Goal: Transaction & Acquisition: Purchase product/service

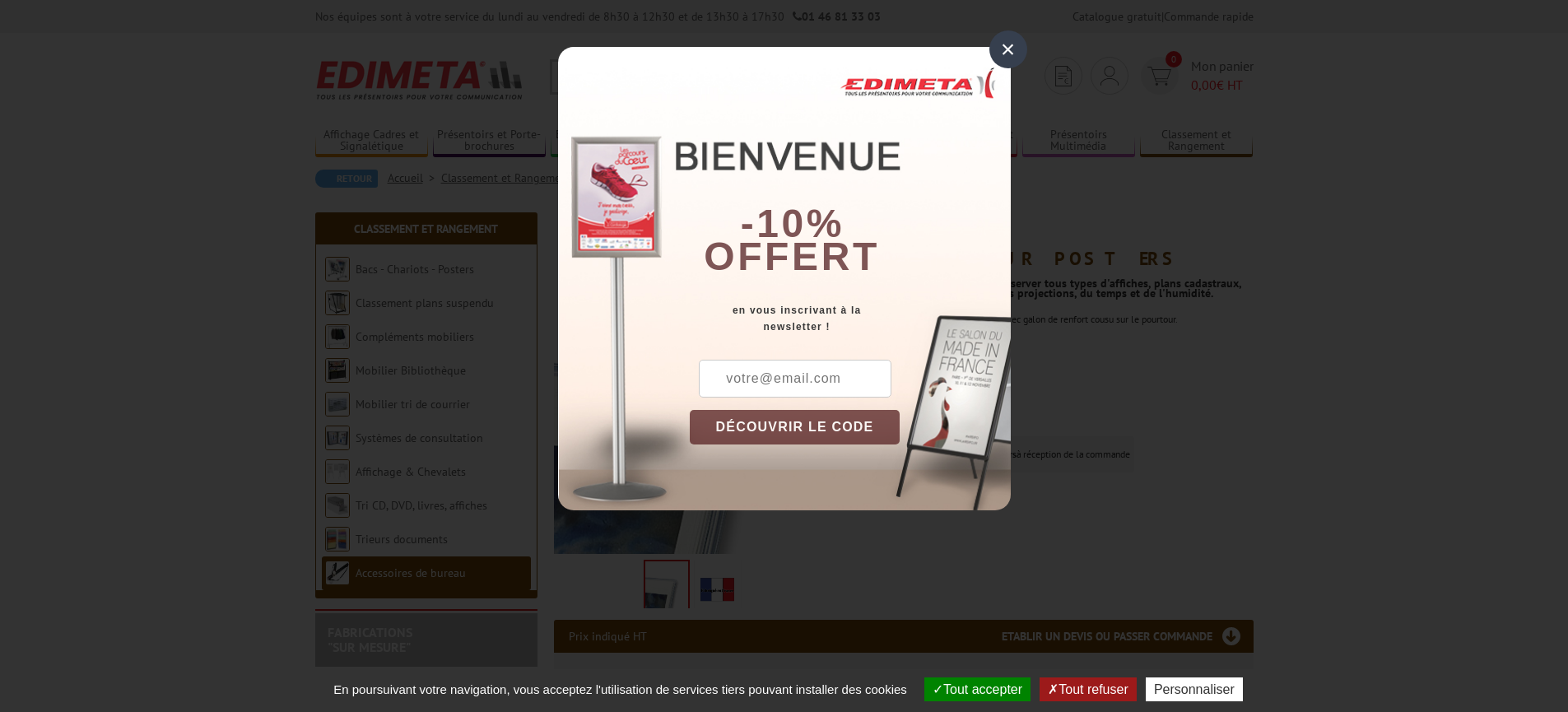
click at [1004, 54] on div "×" at bounding box center [1008, 50] width 38 height 38
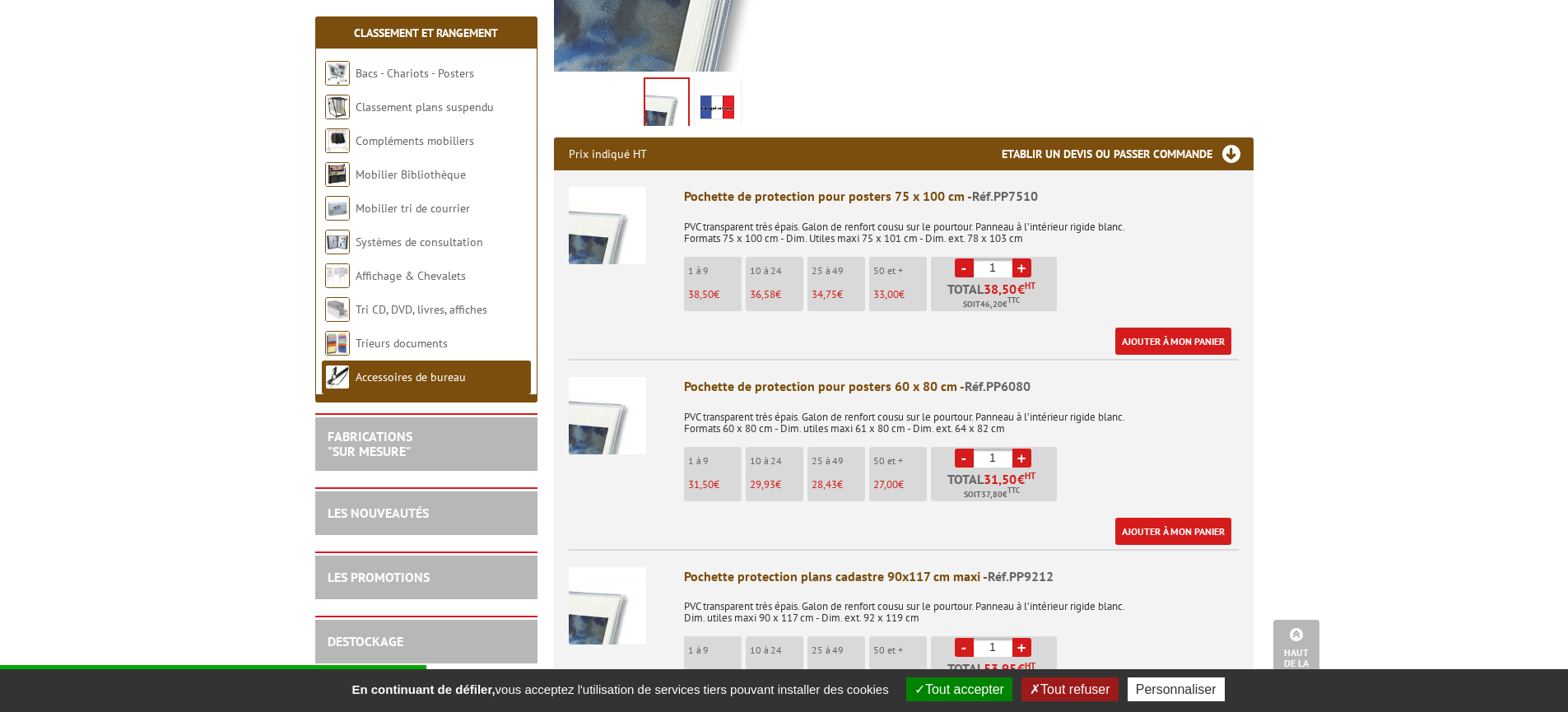
scroll to position [483, 0]
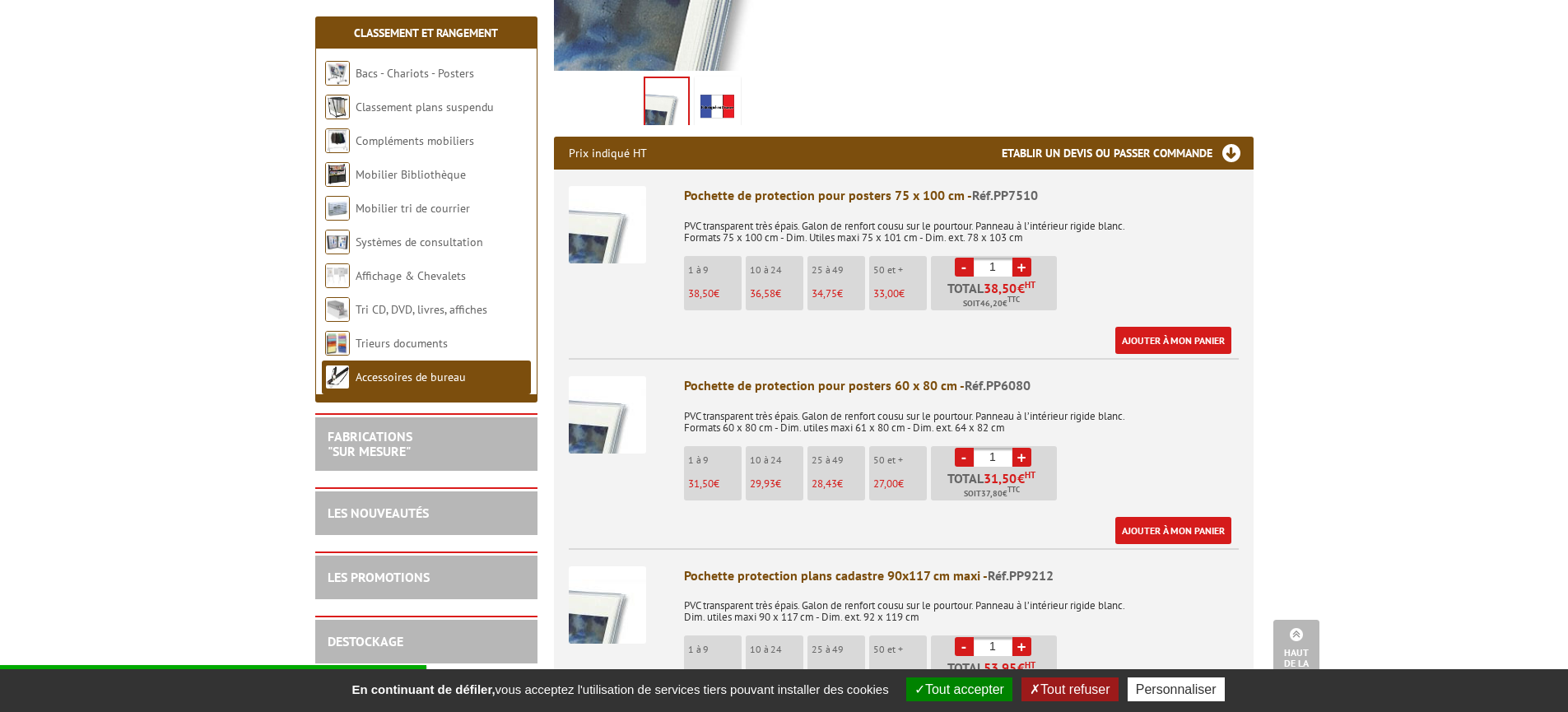
drag, startPoint x: 1002, startPoint y: 260, endPoint x: 968, endPoint y: 264, distance: 34.2
click at [968, 264] on li "- 1 + Total 38,50 € HT Soit 46,20 € TTC" at bounding box center [994, 283] width 125 height 55
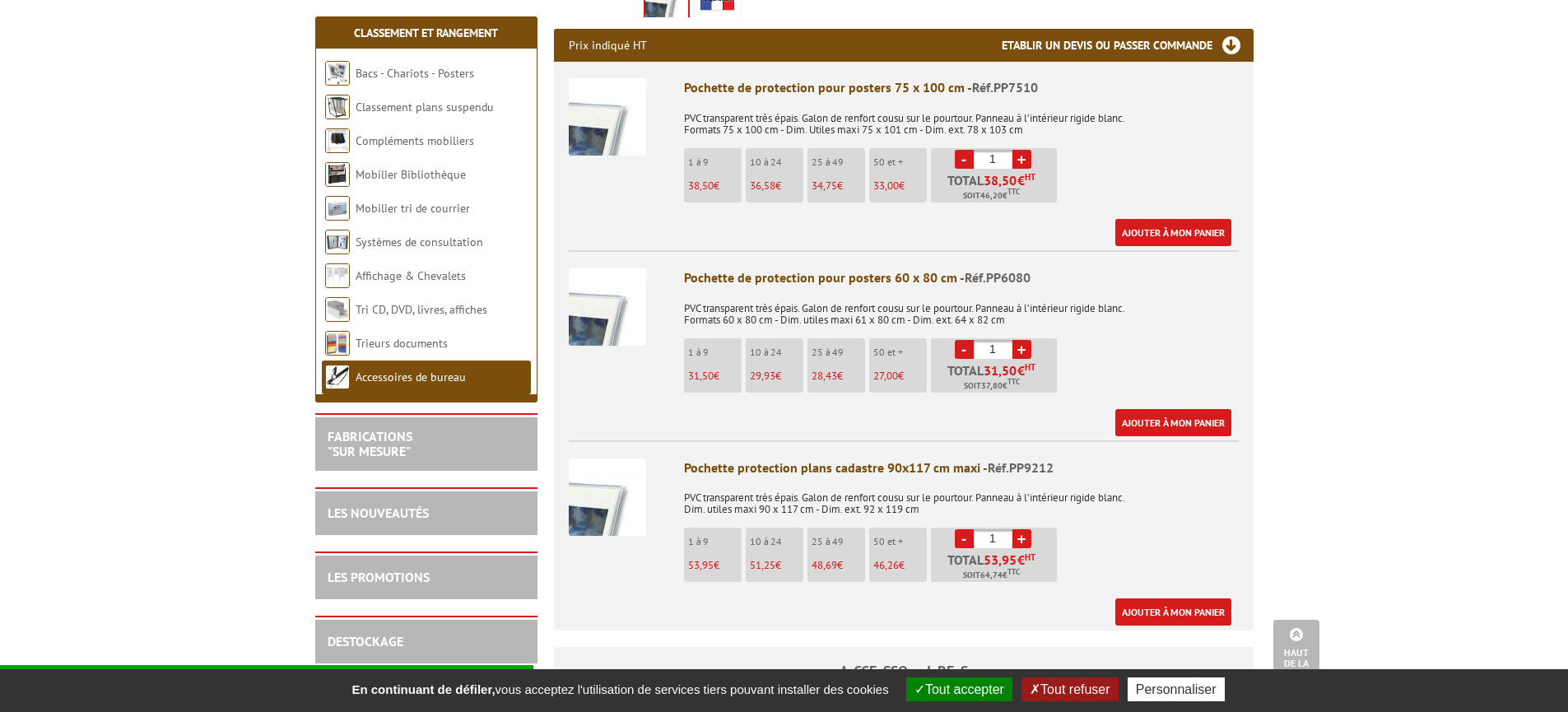
scroll to position [591, 0]
type input "10"
drag, startPoint x: 1000, startPoint y: 352, endPoint x: 956, endPoint y: 352, distance: 44.0
click at [956, 352] on li "- 1 + Total 31,50 € HT Soit 37,80 € TTC" at bounding box center [994, 366] width 125 height 55
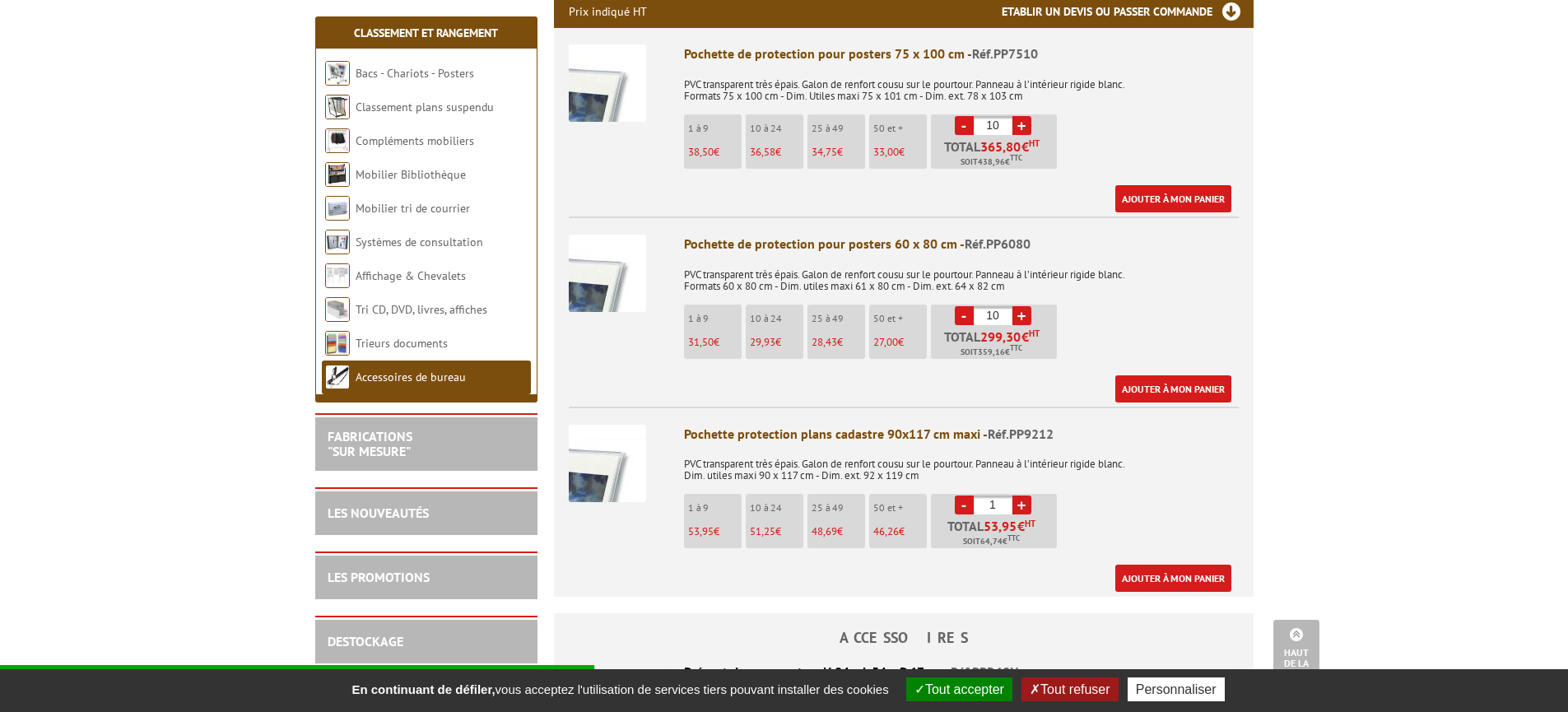
scroll to position [681, 0]
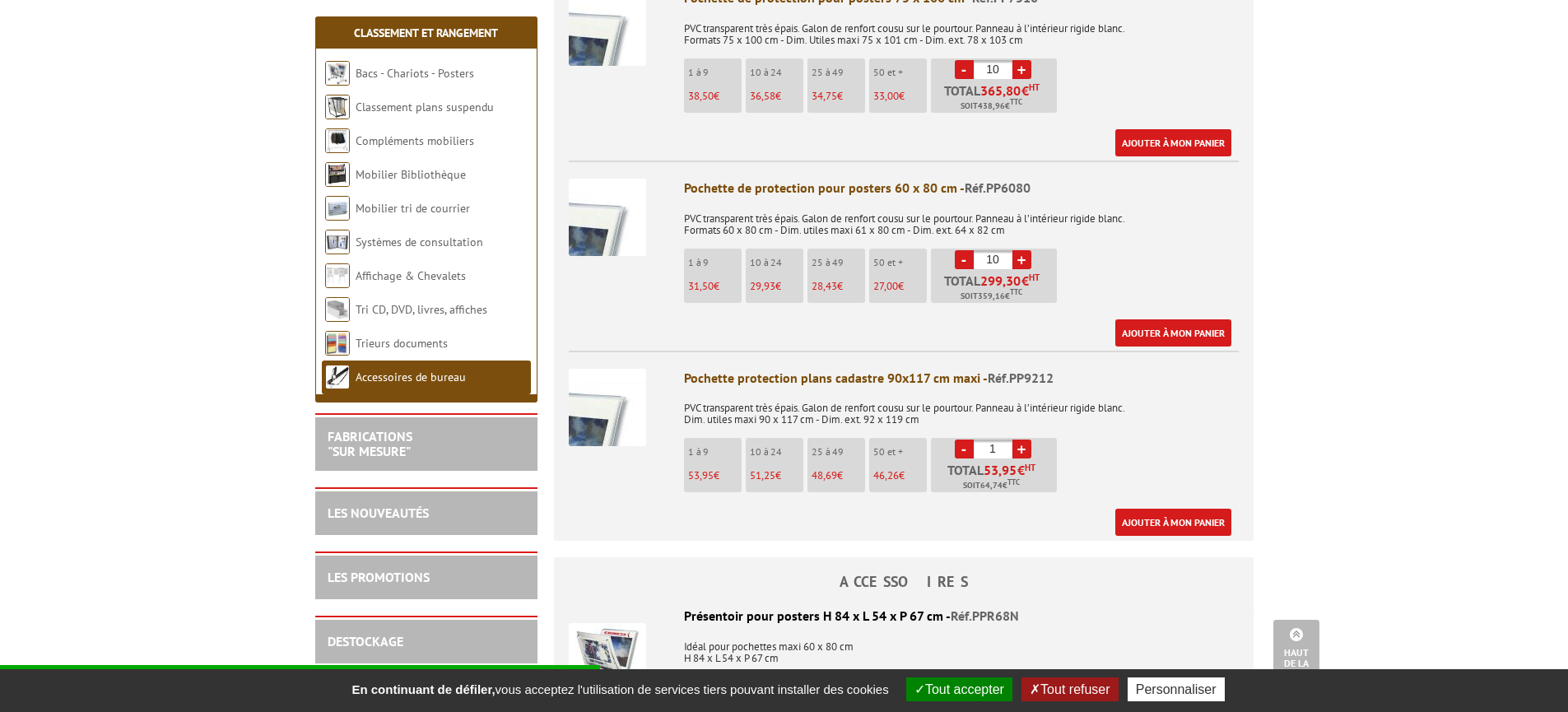
type input "10"
drag, startPoint x: 1002, startPoint y: 448, endPoint x: 964, endPoint y: 447, distance: 38.0
click at [964, 447] on li "- 1 + Total 53,95 € HT Soit 64,74 € TTC" at bounding box center [994, 465] width 125 height 55
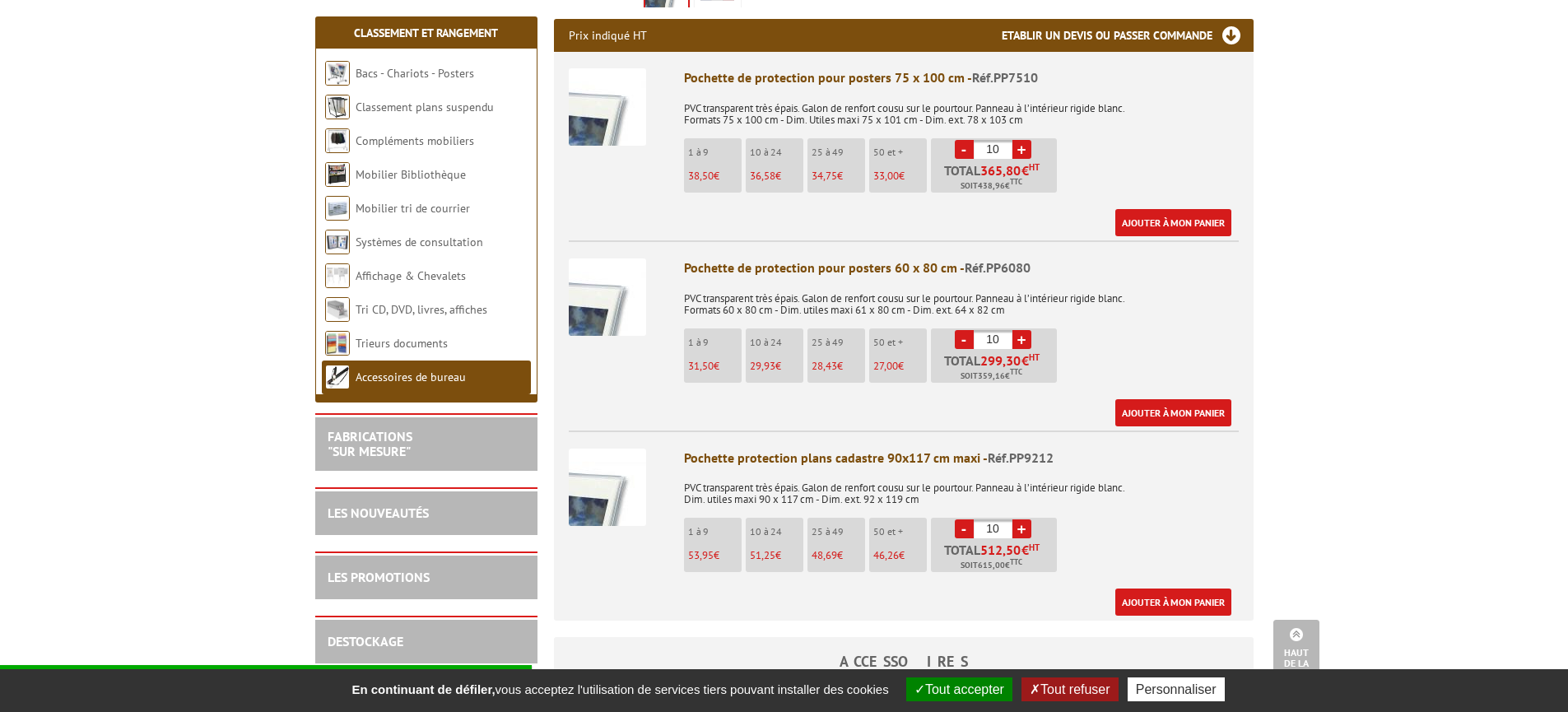
scroll to position [603, 0]
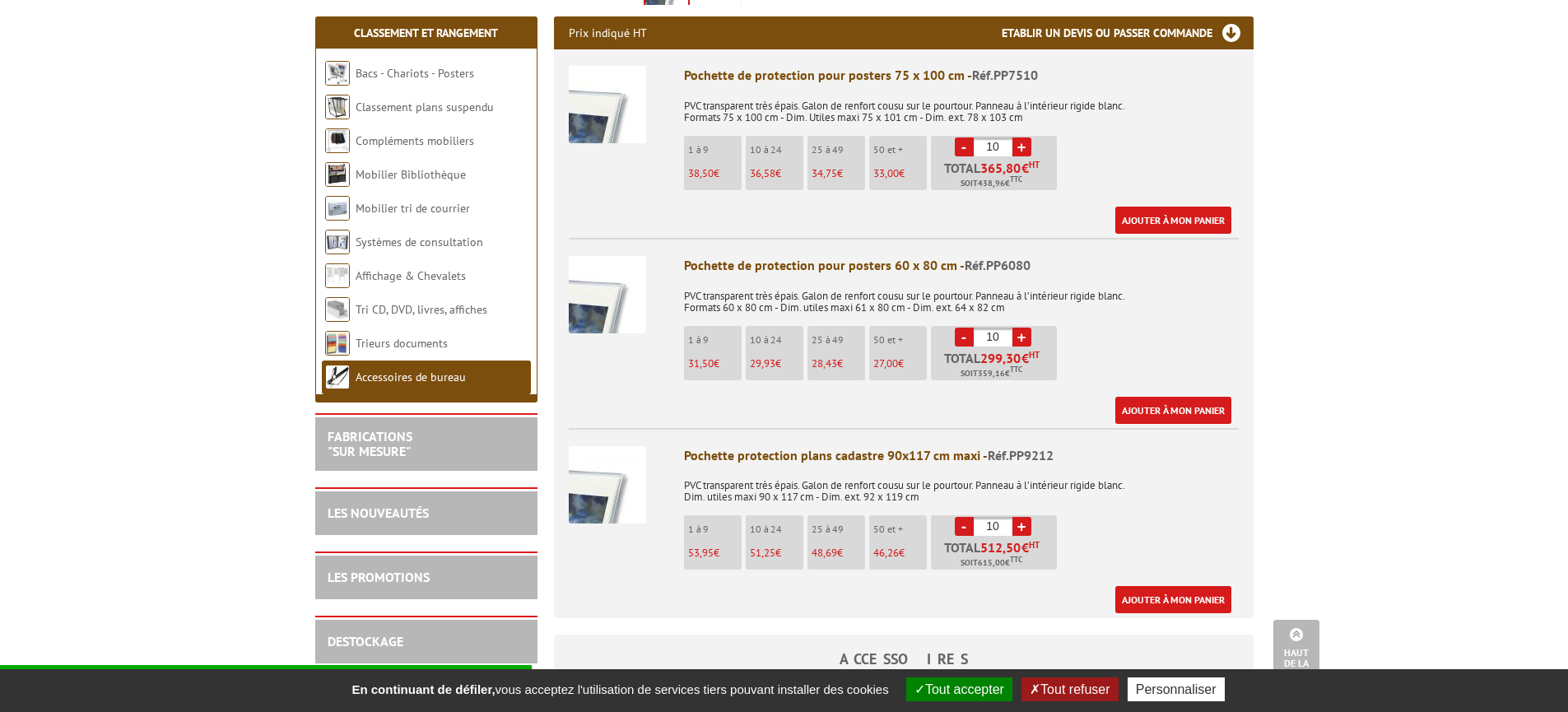
type input "10"
click at [1347, 496] on body "Nos équipes sont à votre service du lundi au vendredi de 8h30 à 12h30 et de 13h…" at bounding box center [784, 636] width 1568 height 2481
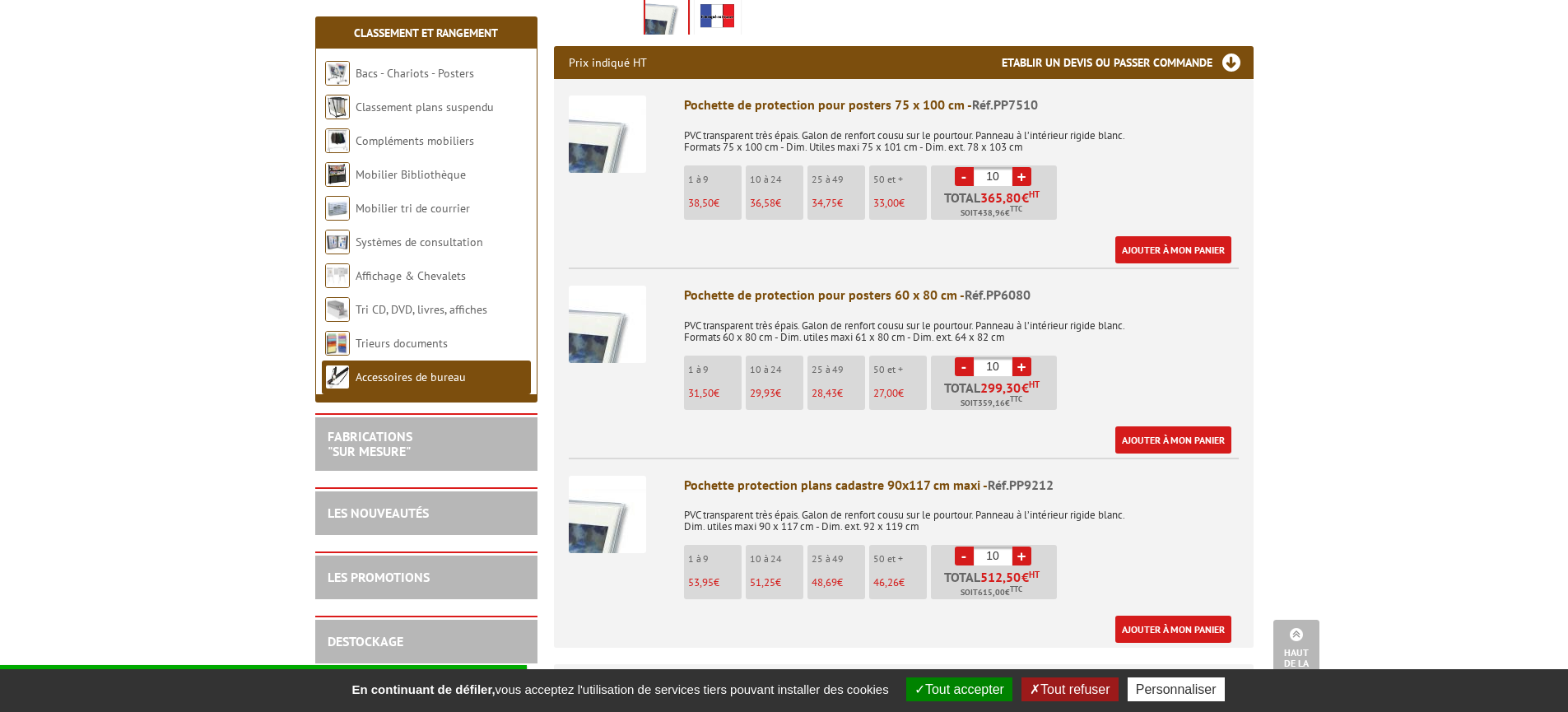
scroll to position [573, 0]
drag, startPoint x: 1003, startPoint y: 176, endPoint x: 933, endPoint y: 168, distance: 70.5
click at [933, 168] on li "- 10 + Total 365,80 € HT Soit 438,96 € TTC" at bounding box center [994, 193] width 125 height 55
type input "1"
drag, startPoint x: 1006, startPoint y: 367, endPoint x: 937, endPoint y: 356, distance: 69.9
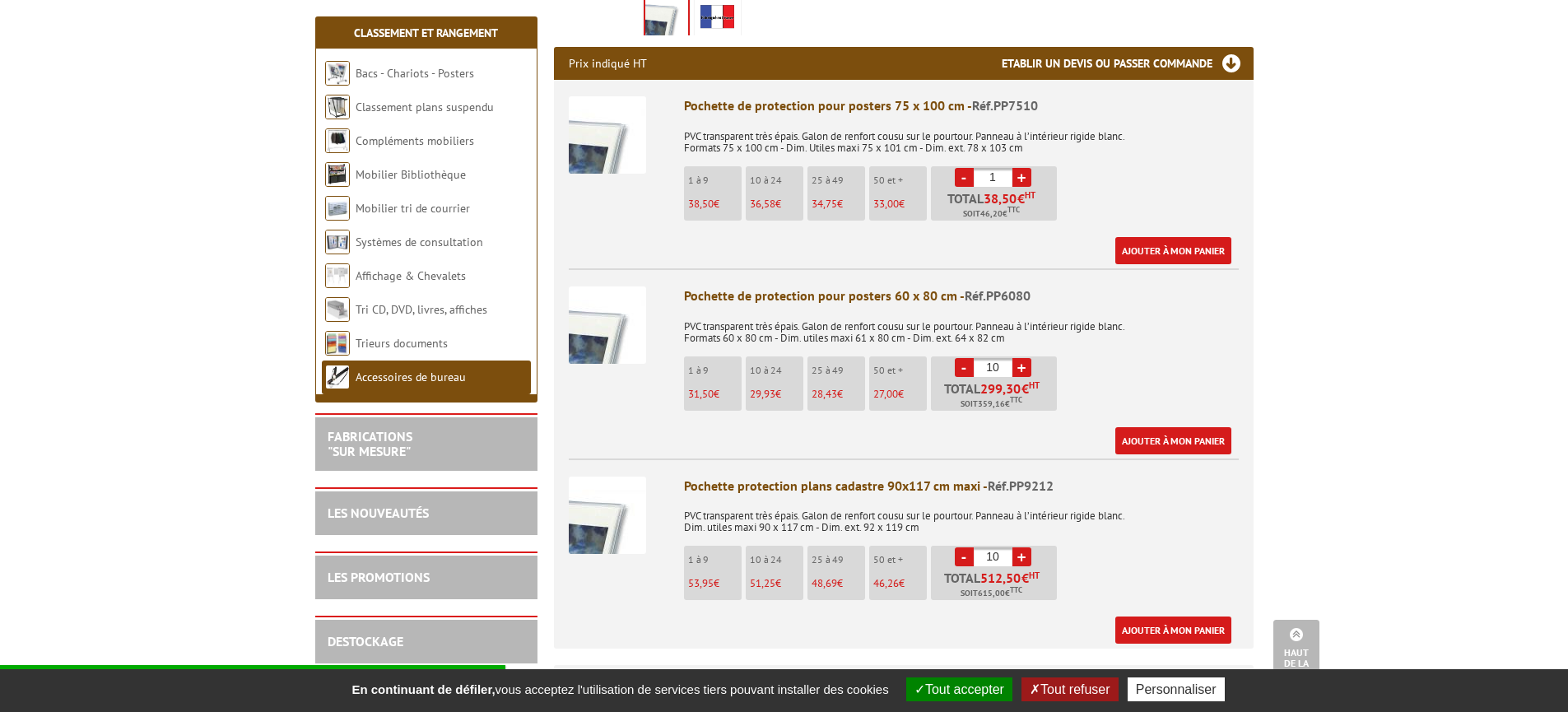
click at [939, 356] on li "- 10 + Total 299,30 € HT Soit 359,16 € TTC" at bounding box center [994, 383] width 125 height 55
type input "1"
drag, startPoint x: 1003, startPoint y: 554, endPoint x: 957, endPoint y: 549, distance: 46.3
click at [959, 549] on li "- 10 + Total 512,50 € HT Soit 615,00 € TTC" at bounding box center [994, 573] width 125 height 55
type input "1"
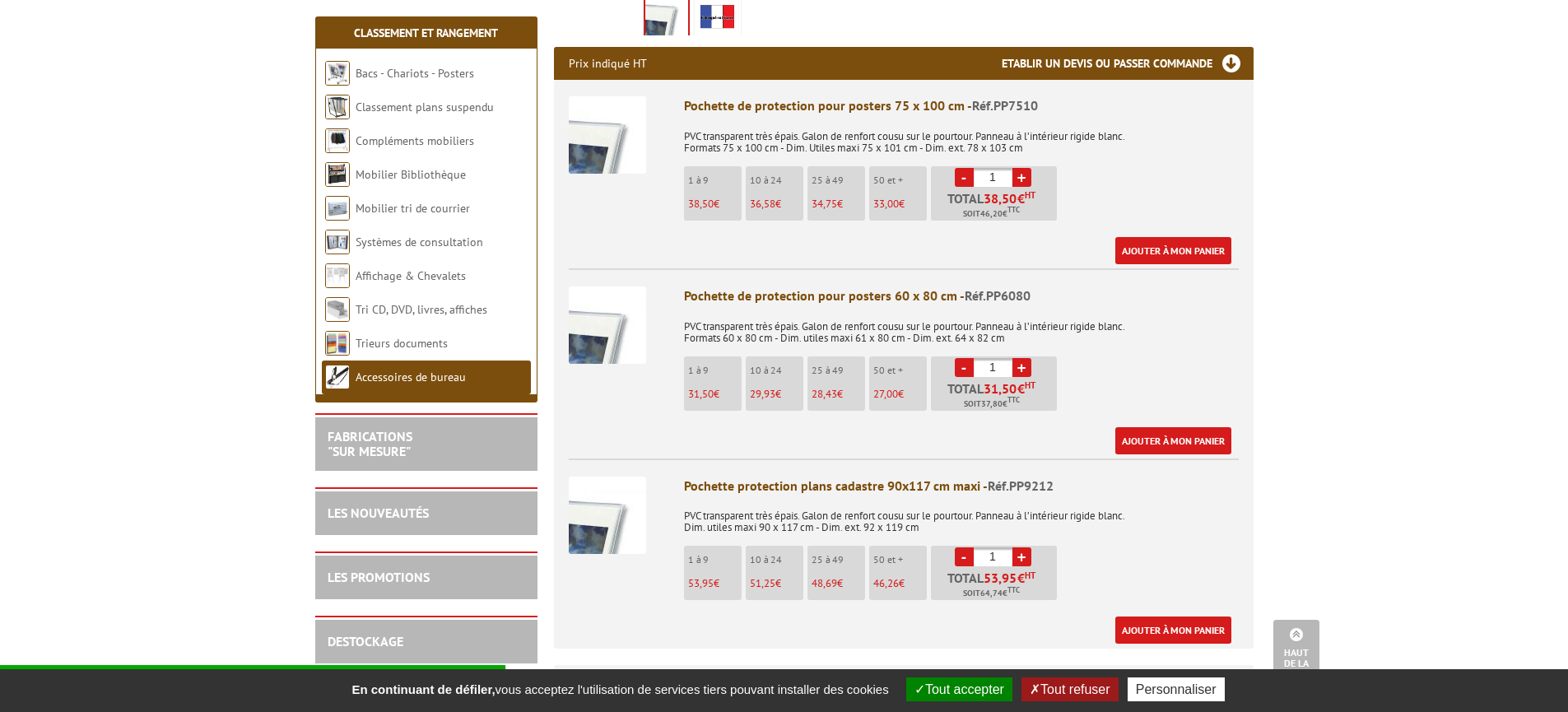
click at [1406, 413] on body "Nos équipes sont à votre service du lundi au vendredi de 8h30 à 12h30 et de 13h…" at bounding box center [784, 667] width 1568 height 2481
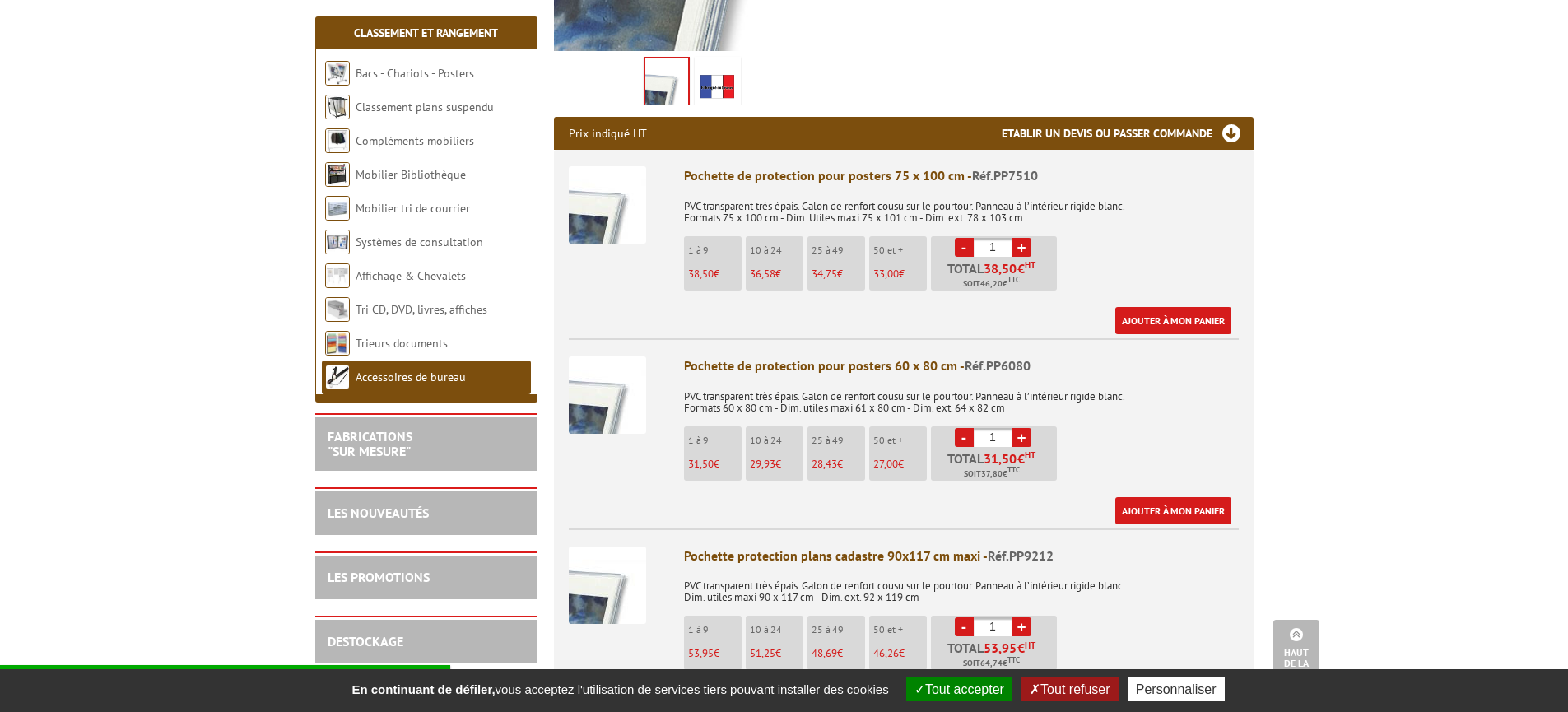
scroll to position [501, 0]
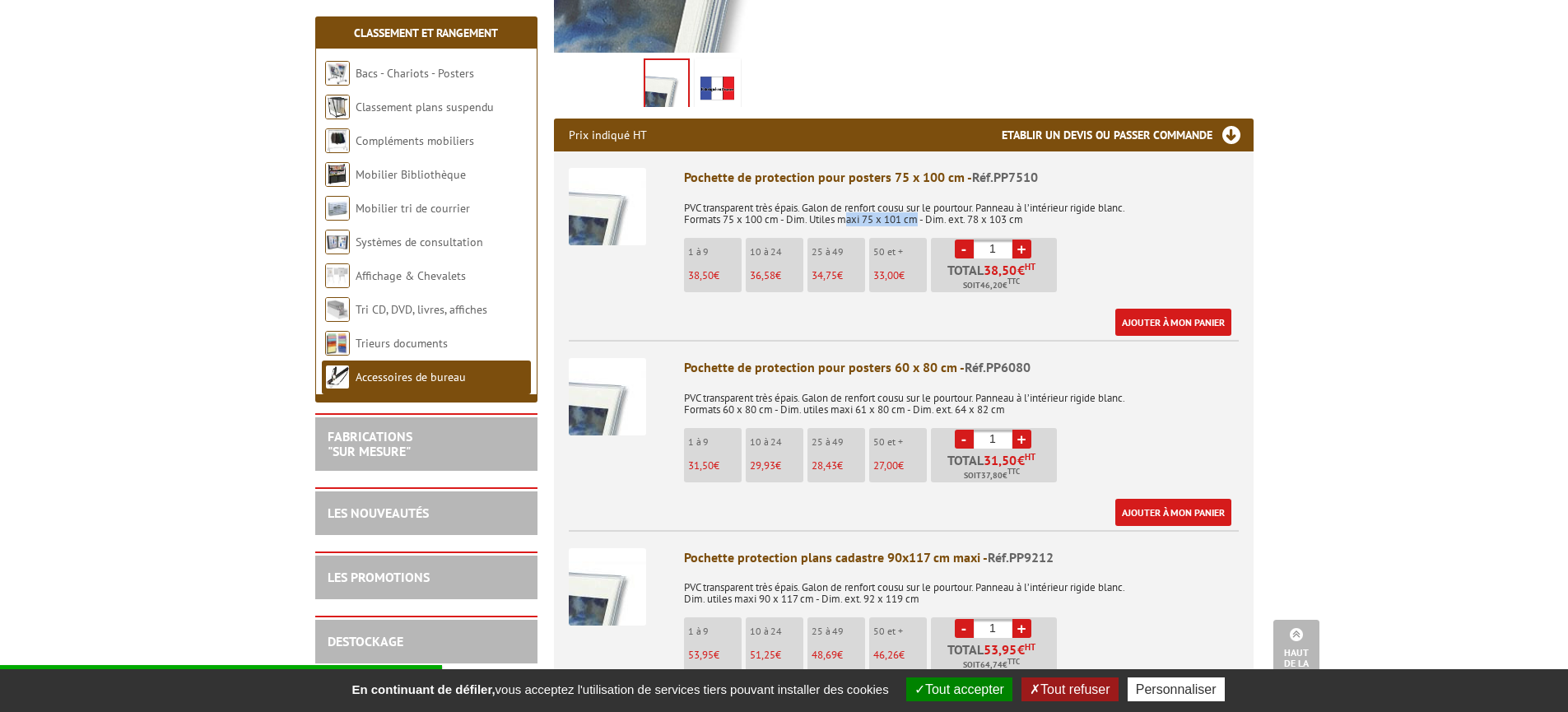
drag, startPoint x: 849, startPoint y: 214, endPoint x: 920, endPoint y: 218, distance: 71.1
click at [920, 218] on p "PVC transparent très épais. Galon de renfort cousu sur le pourtour. Panneau à l…" at bounding box center [961, 208] width 555 height 35
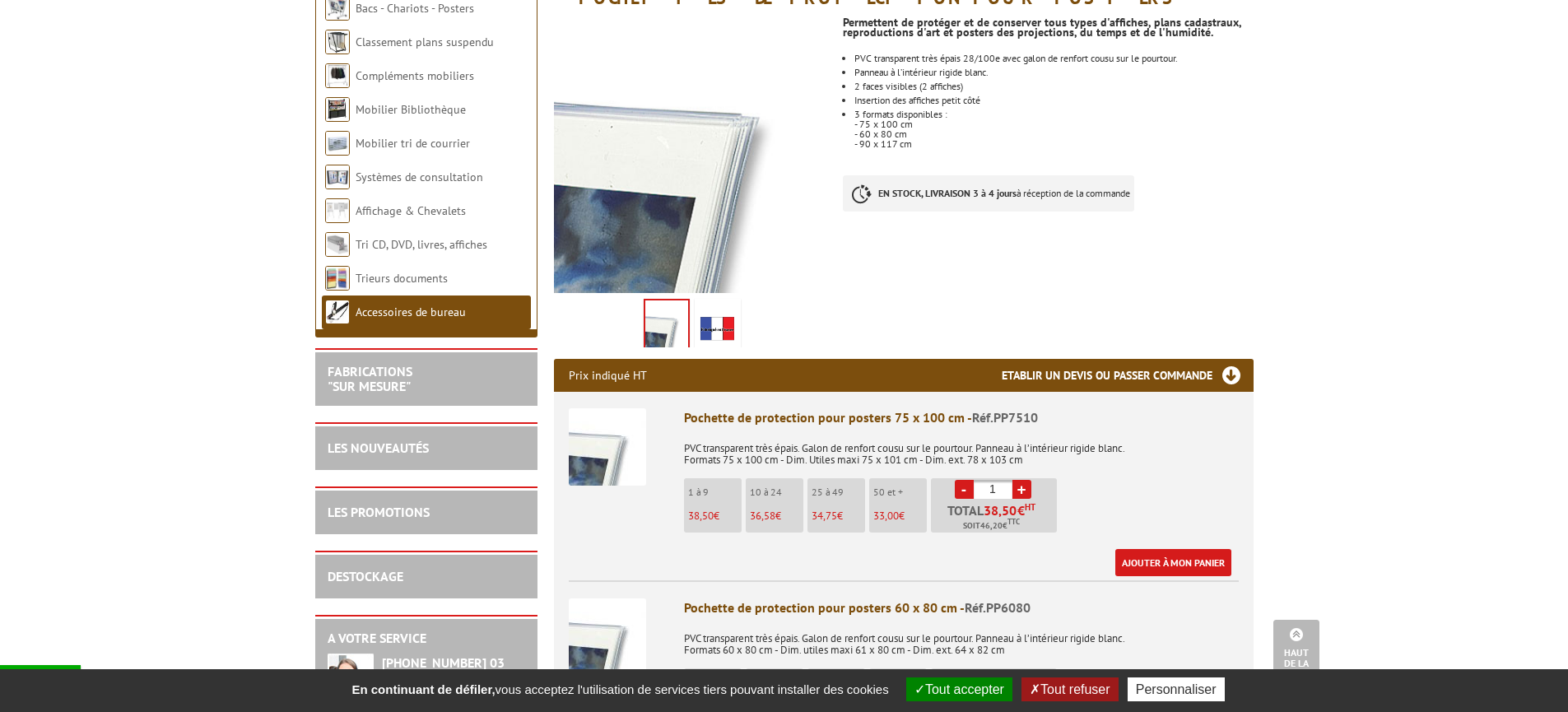
scroll to position [76, 0]
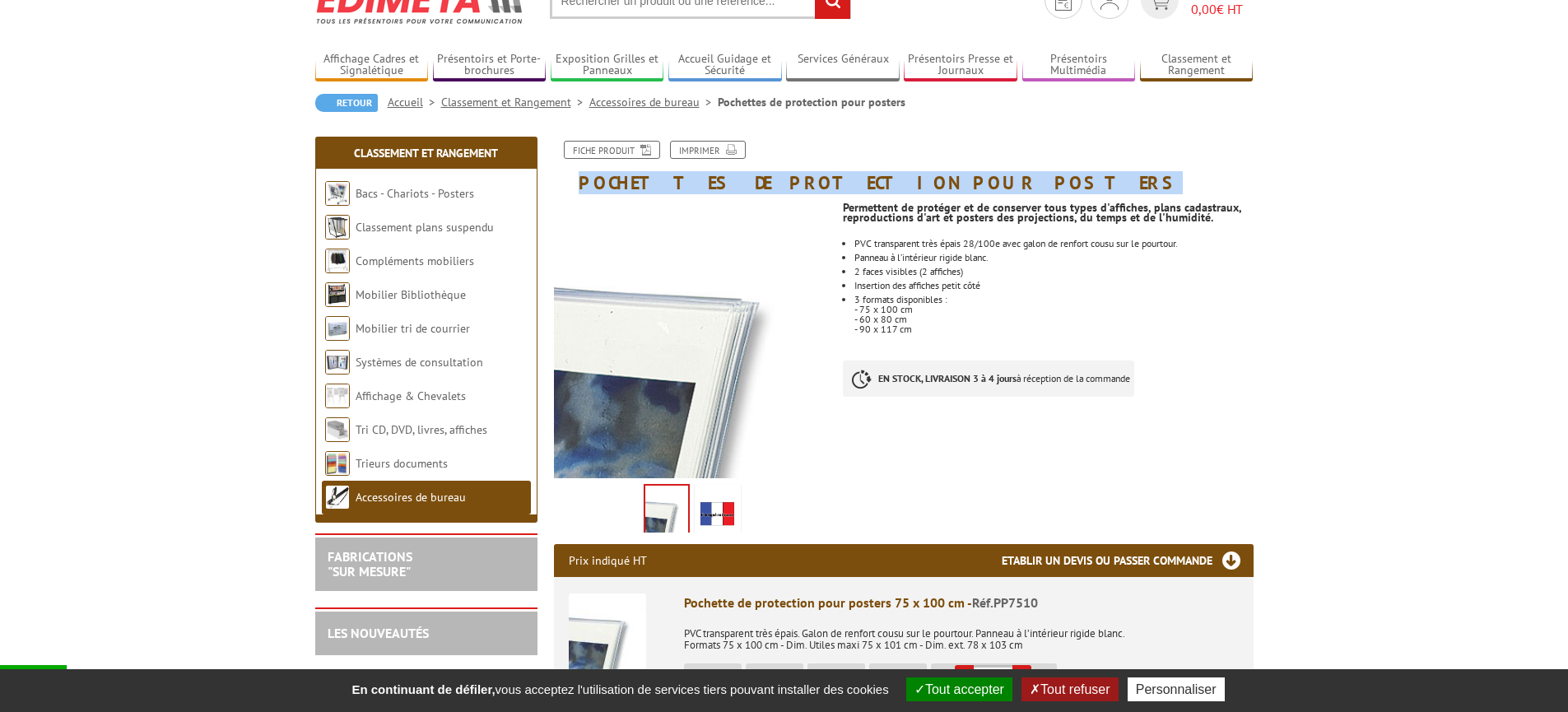
drag, startPoint x: 877, startPoint y: 178, endPoint x: 581, endPoint y: 180, distance: 296.0
click at [581, 180] on h1 "Pochettes de protection pour posters" at bounding box center [903, 166] width 724 height 52
copy h1 "Pochettes de protection pour posters"
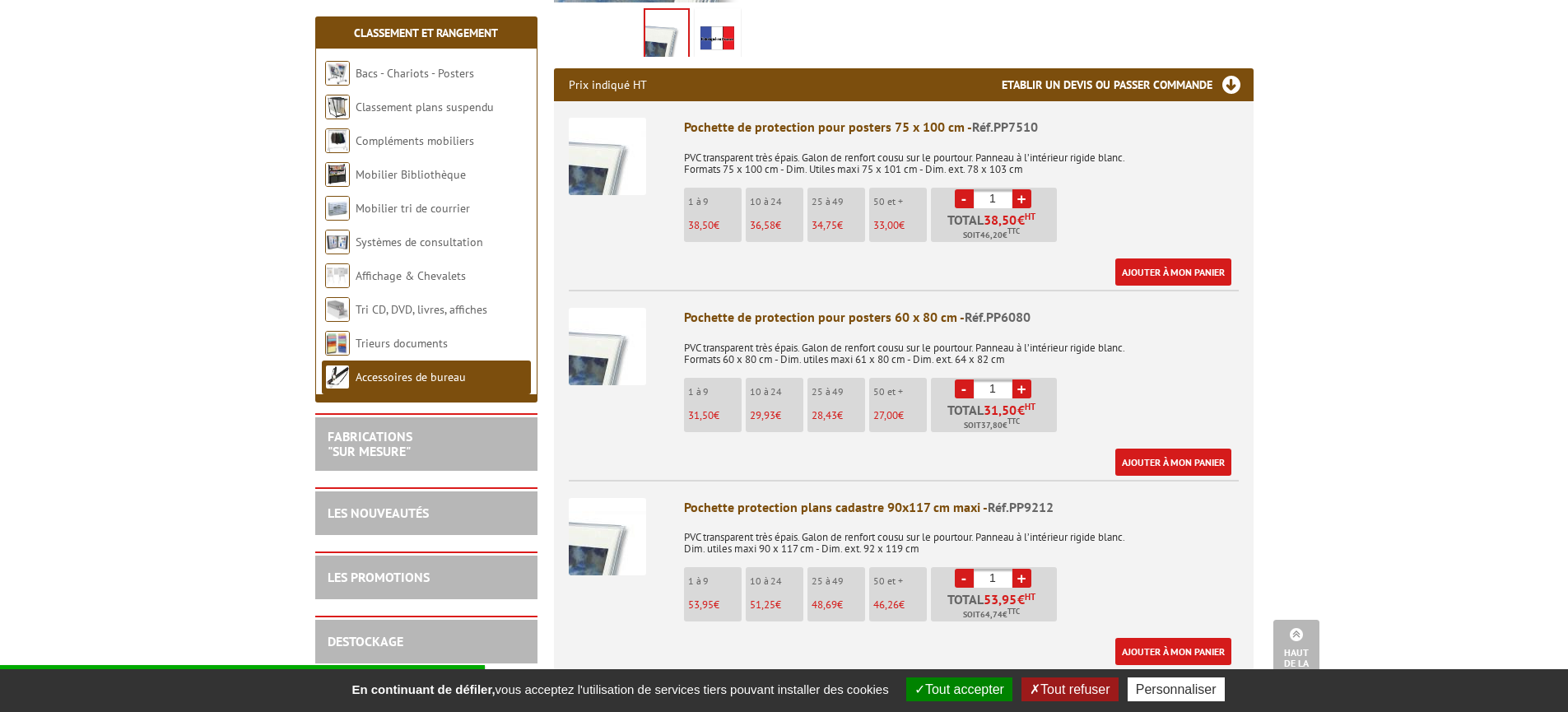
scroll to position [550, 0]
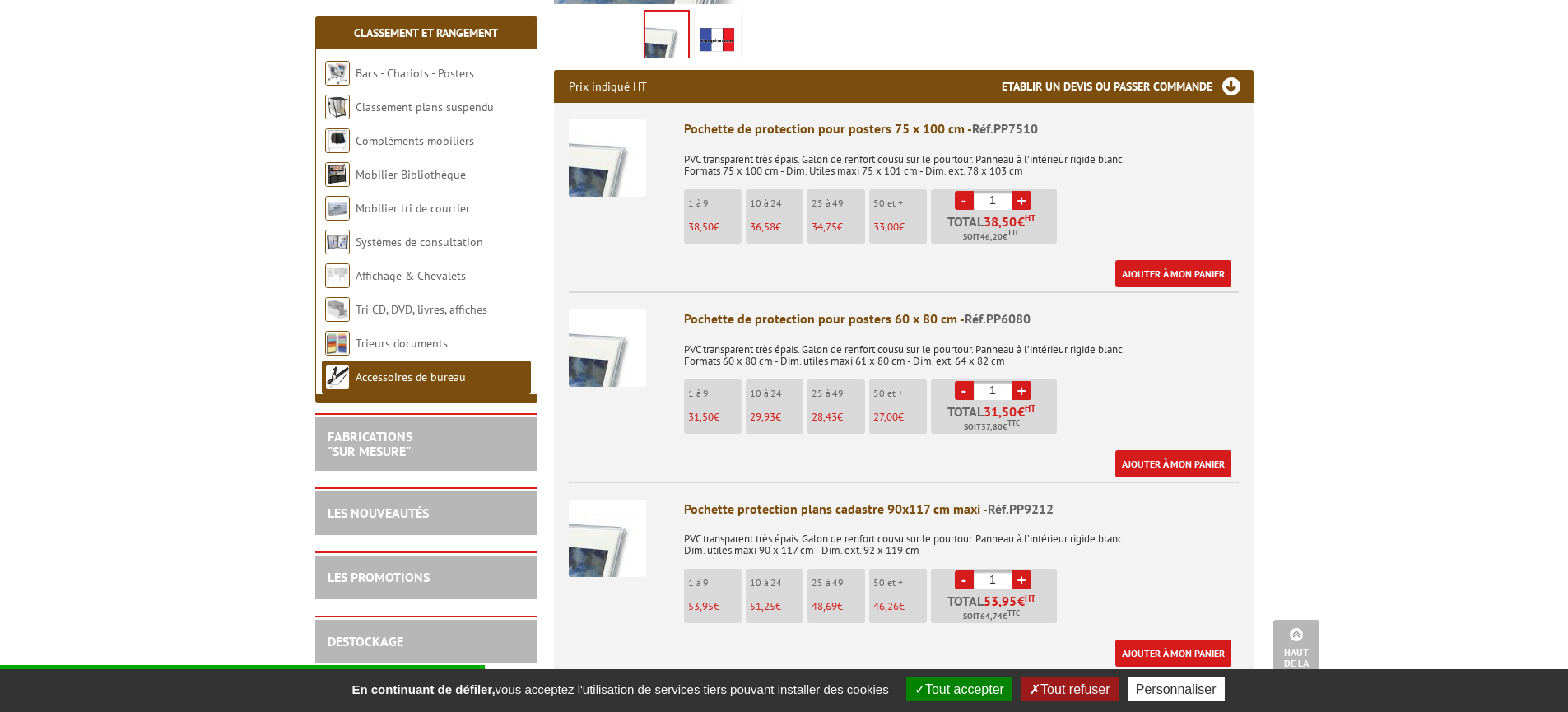
drag, startPoint x: 988, startPoint y: 203, endPoint x: 971, endPoint y: 204, distance: 17.0
click at [972, 204] on li "- 1 + Total 38,50 € HT Soit 46,20 € TTC" at bounding box center [994, 216] width 125 height 55
type input "10"
click at [1338, 279] on body "Nos équipes sont à votre service du lundi au vendredi de 8h30 à 12h30 et de 13h…" at bounding box center [784, 690] width 1568 height 2481
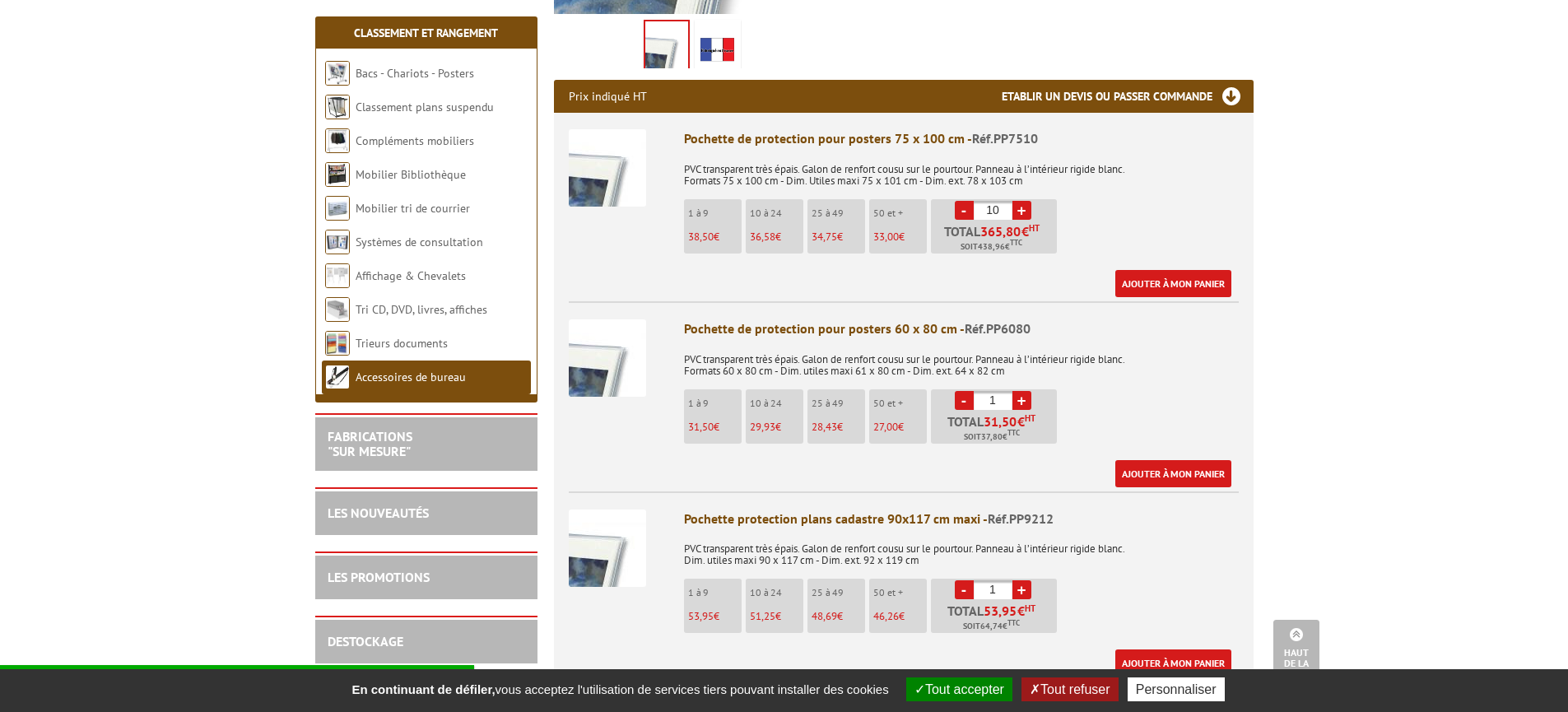
scroll to position [537, 0]
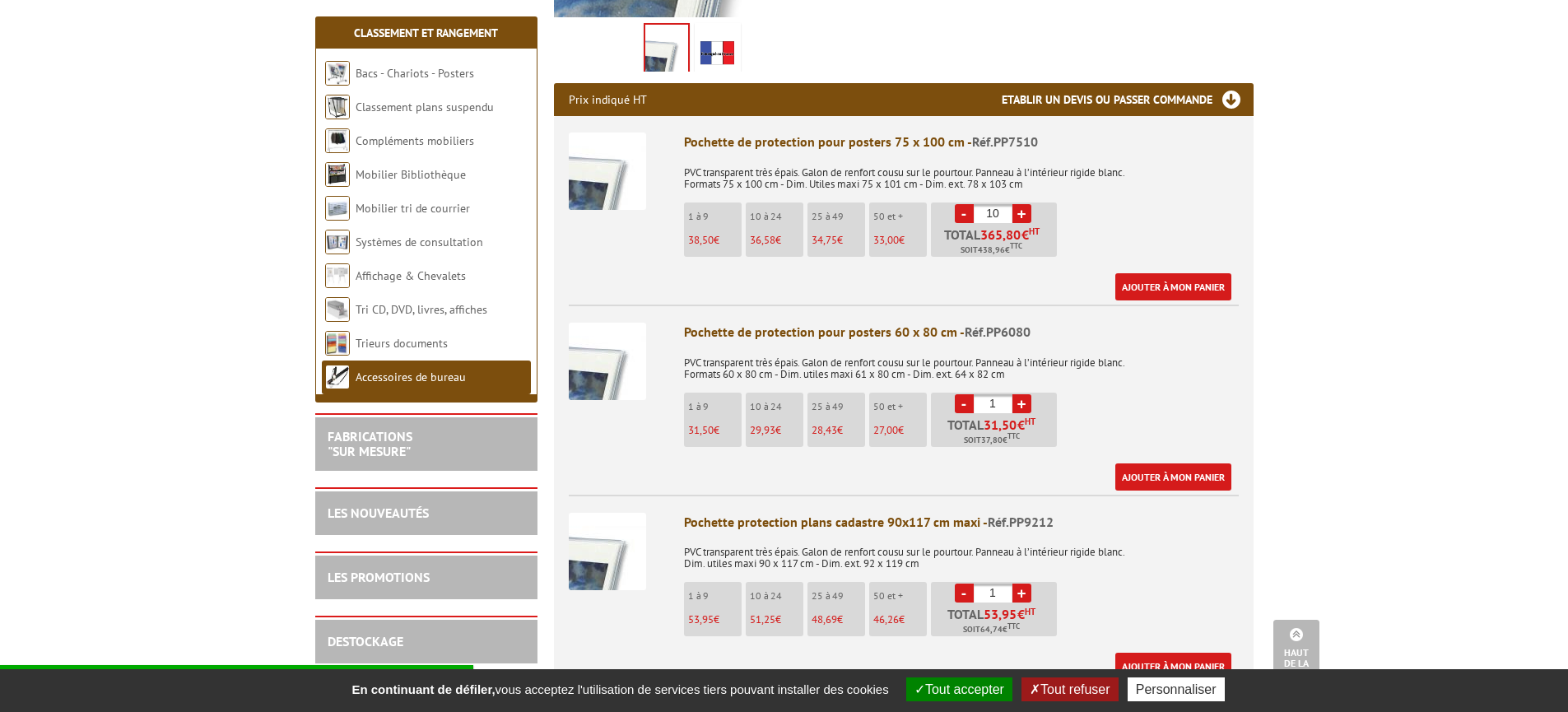
drag, startPoint x: 1000, startPoint y: 212, endPoint x: 971, endPoint y: 216, distance: 29.3
click at [971, 216] on li "- 10 + Total 365,80 € HT Soit 438,96 € TTC" at bounding box center [994, 229] width 125 height 55
type input "1"
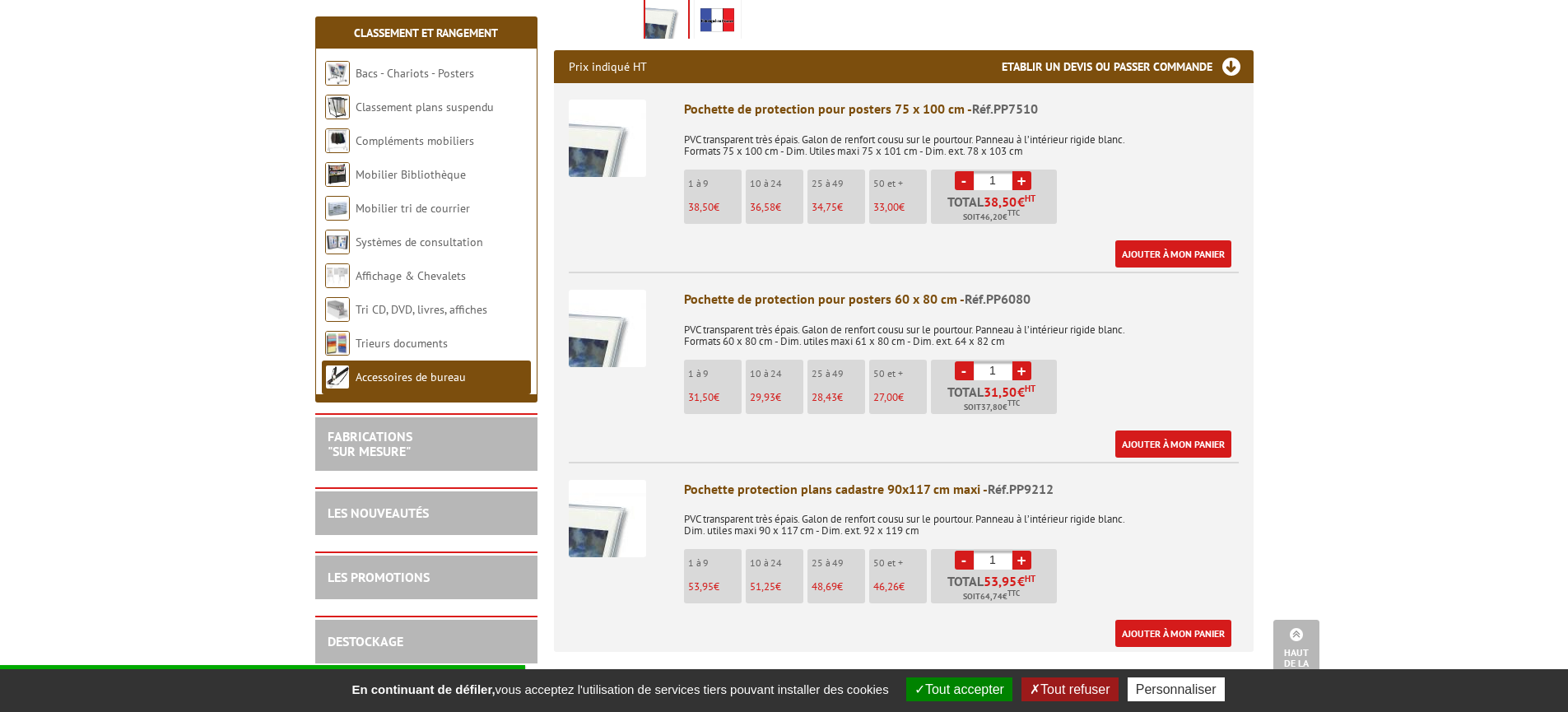
scroll to position [568, 0]
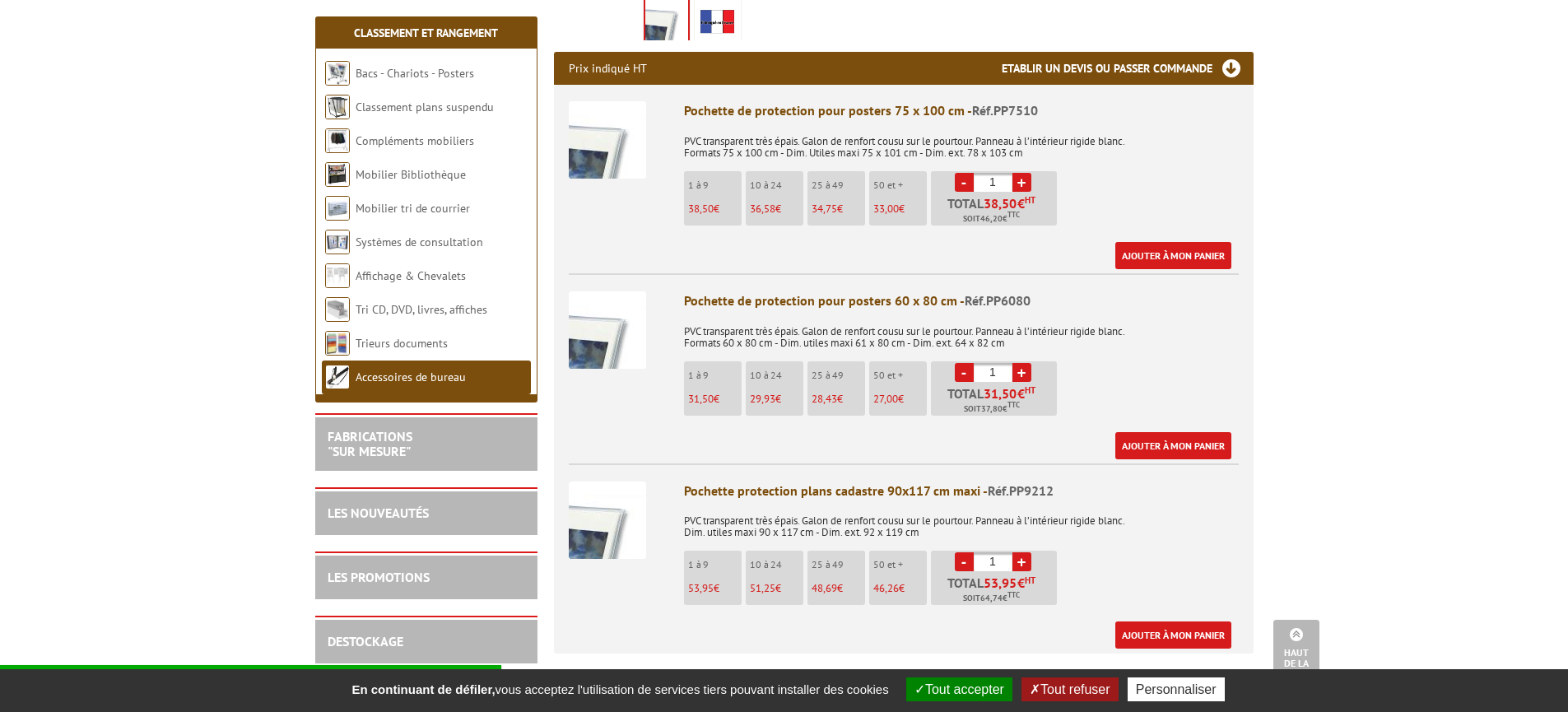
drag, startPoint x: 986, startPoint y: 372, endPoint x: 954, endPoint y: 367, distance: 32.4
click at [954, 367] on li "- 1 + Total 31,50 € HT Soit 37,80 € TTC" at bounding box center [994, 388] width 125 height 55
type input "10"
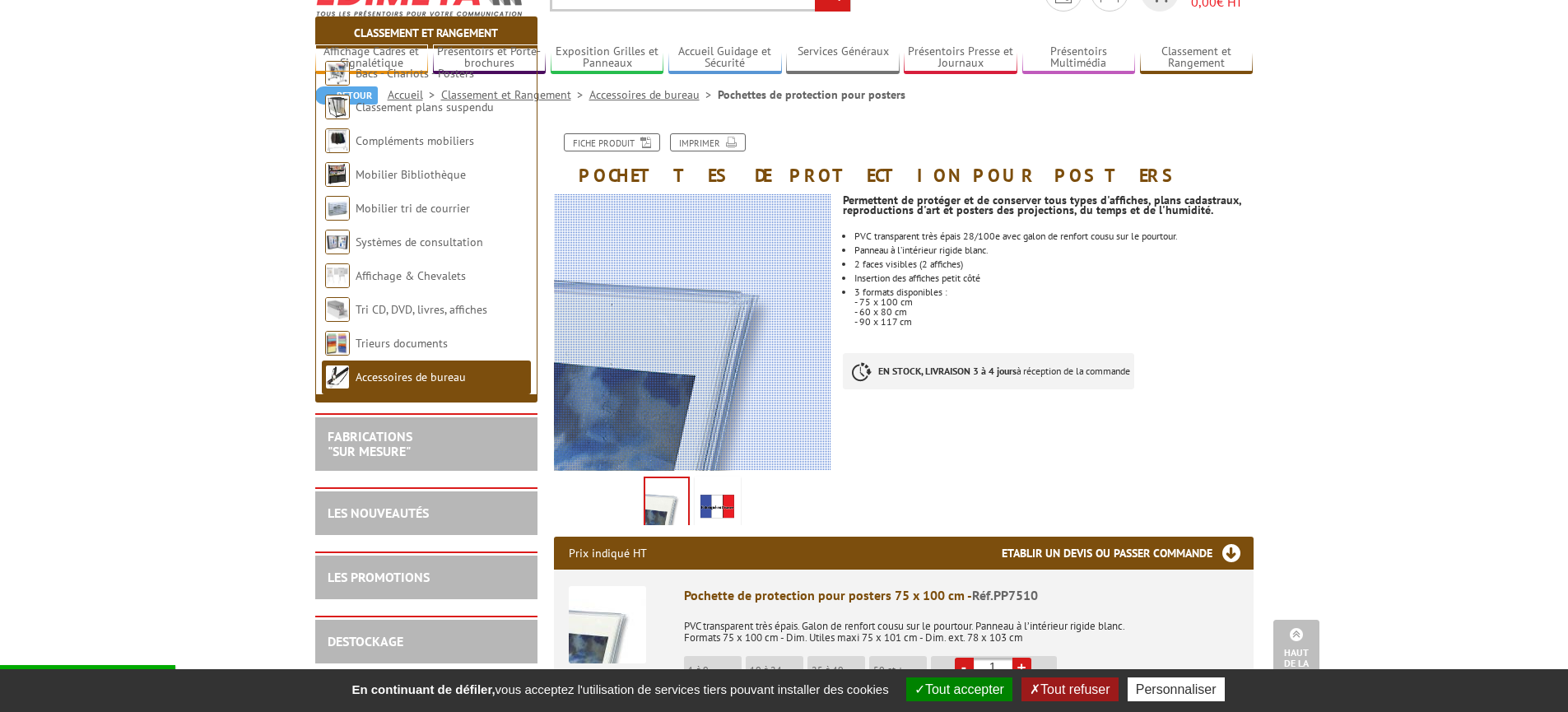
scroll to position [43, 0]
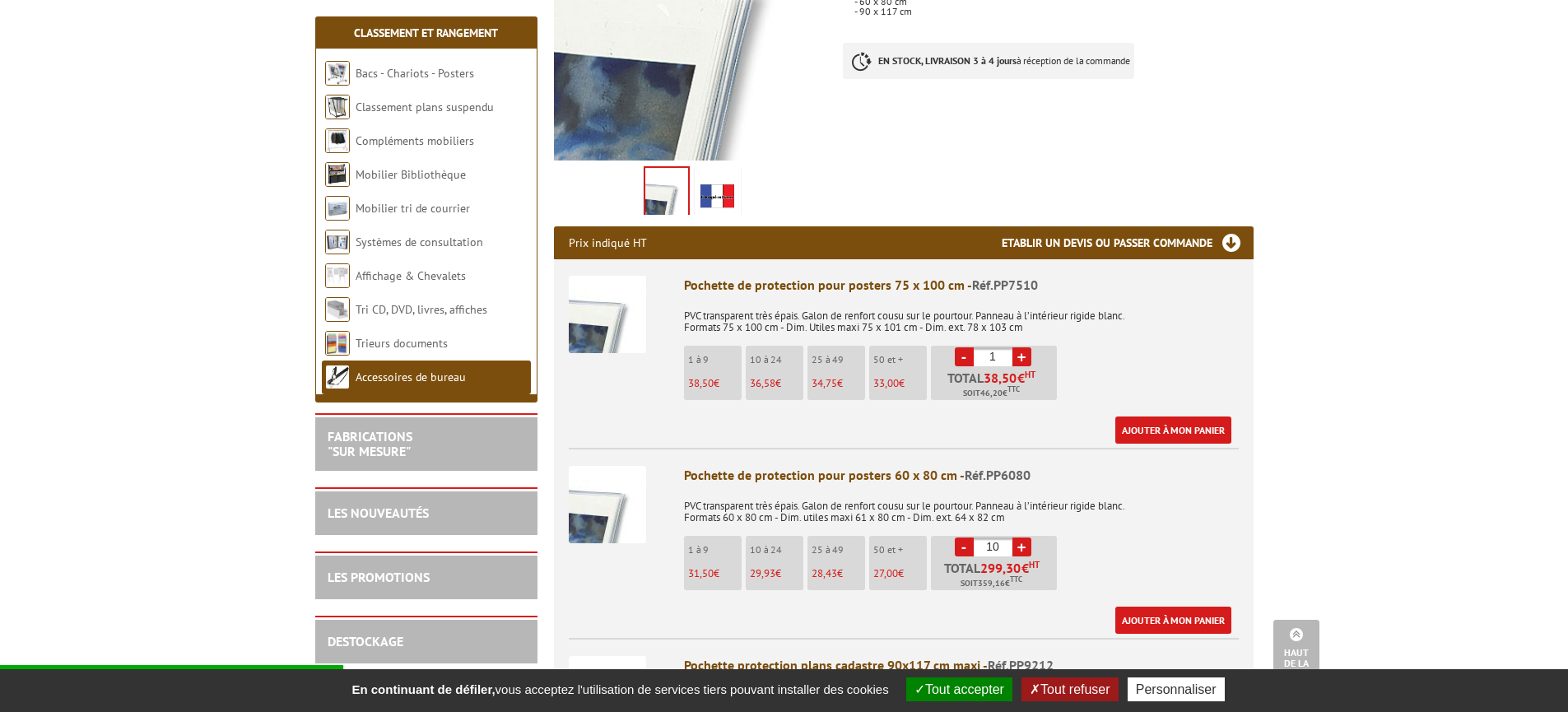
scroll to position [418, 0]
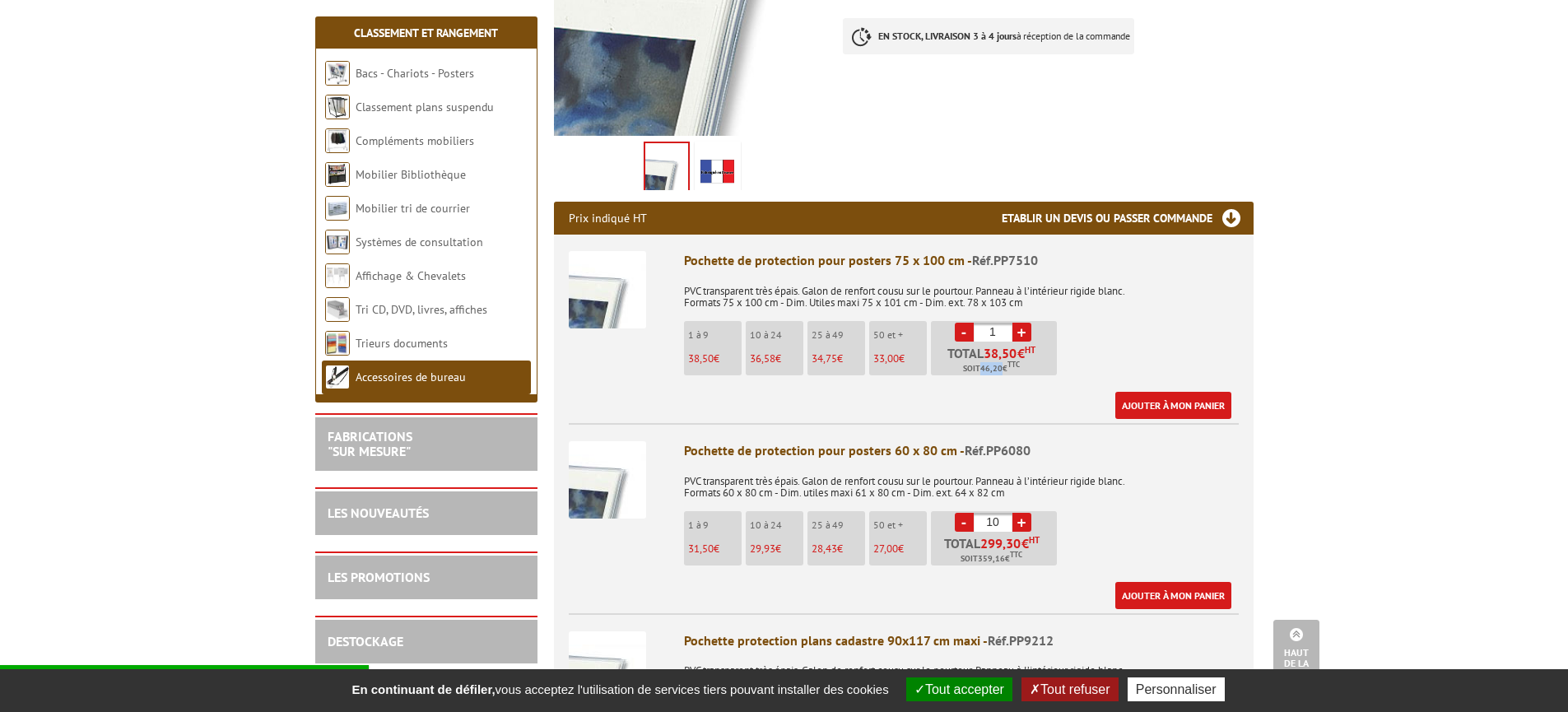
drag, startPoint x: 980, startPoint y: 367, endPoint x: 1000, endPoint y: 370, distance: 20.2
click at [1000, 370] on span "Soit 46,20 € TTC" at bounding box center [991, 368] width 57 height 13
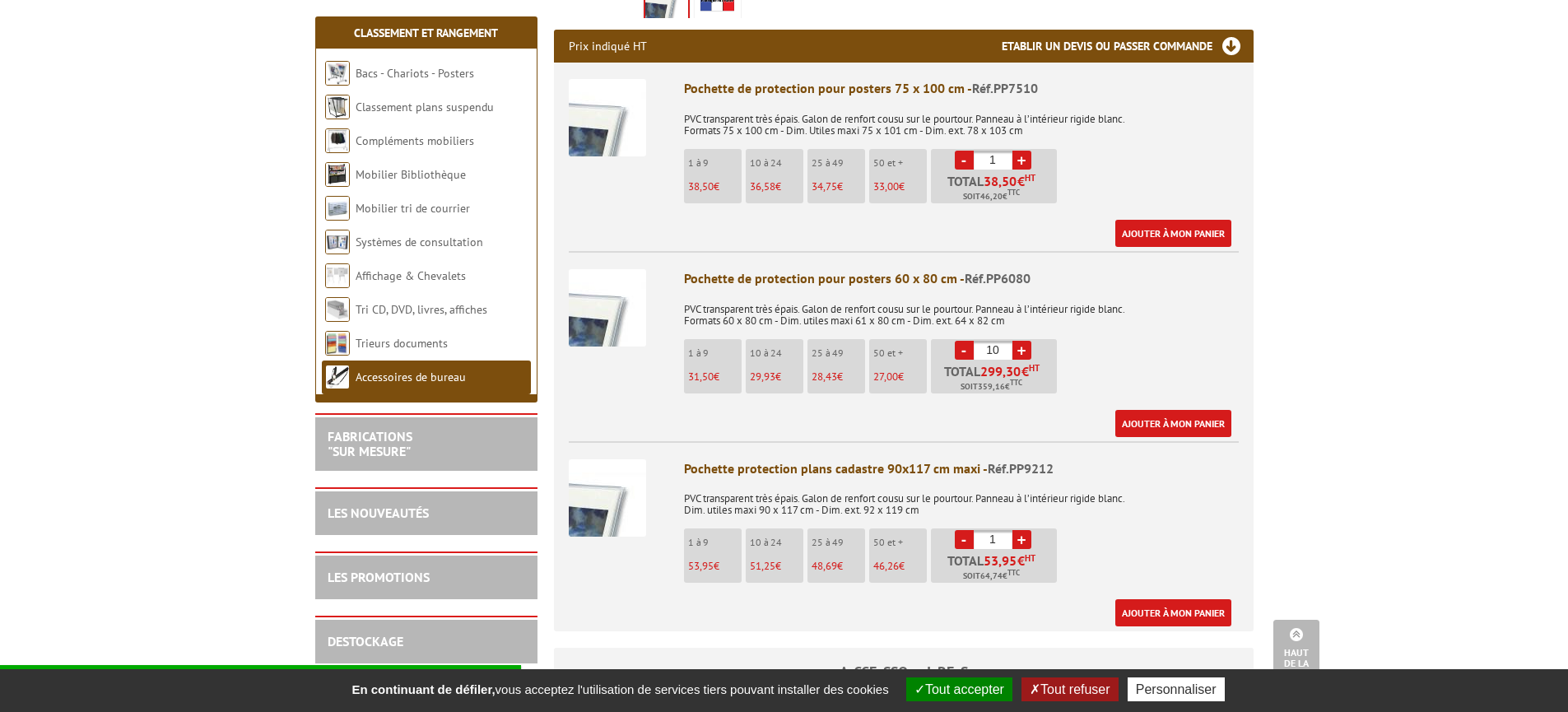
scroll to position [592, 0]
drag, startPoint x: 757, startPoint y: 184, endPoint x: 782, endPoint y: 187, distance: 25.2
click at [782, 187] on p "36,58 €" at bounding box center [777, 186] width 54 height 12
click at [654, 205] on li "Pochette de protection pour posters 75 x 100 cm - Réf.PP7510 PVC transparent tr…" at bounding box center [903, 153] width 670 height 184
click at [1003, 156] on input "1" at bounding box center [993, 158] width 39 height 19
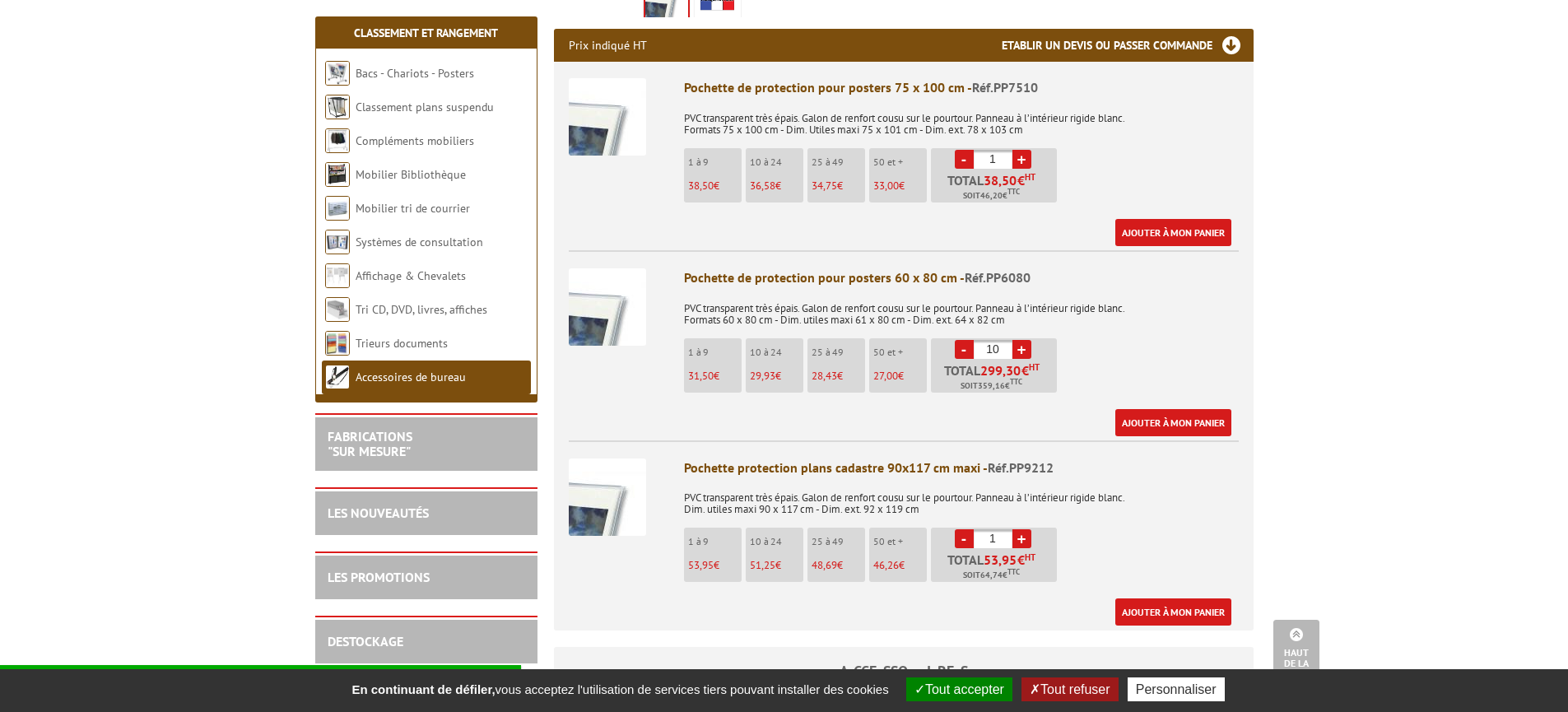
click at [1296, 281] on body "Nos équipes sont à votre service du lundi au vendredi de 8h30 à 12h30 et de 13h…" at bounding box center [784, 648] width 1568 height 2481
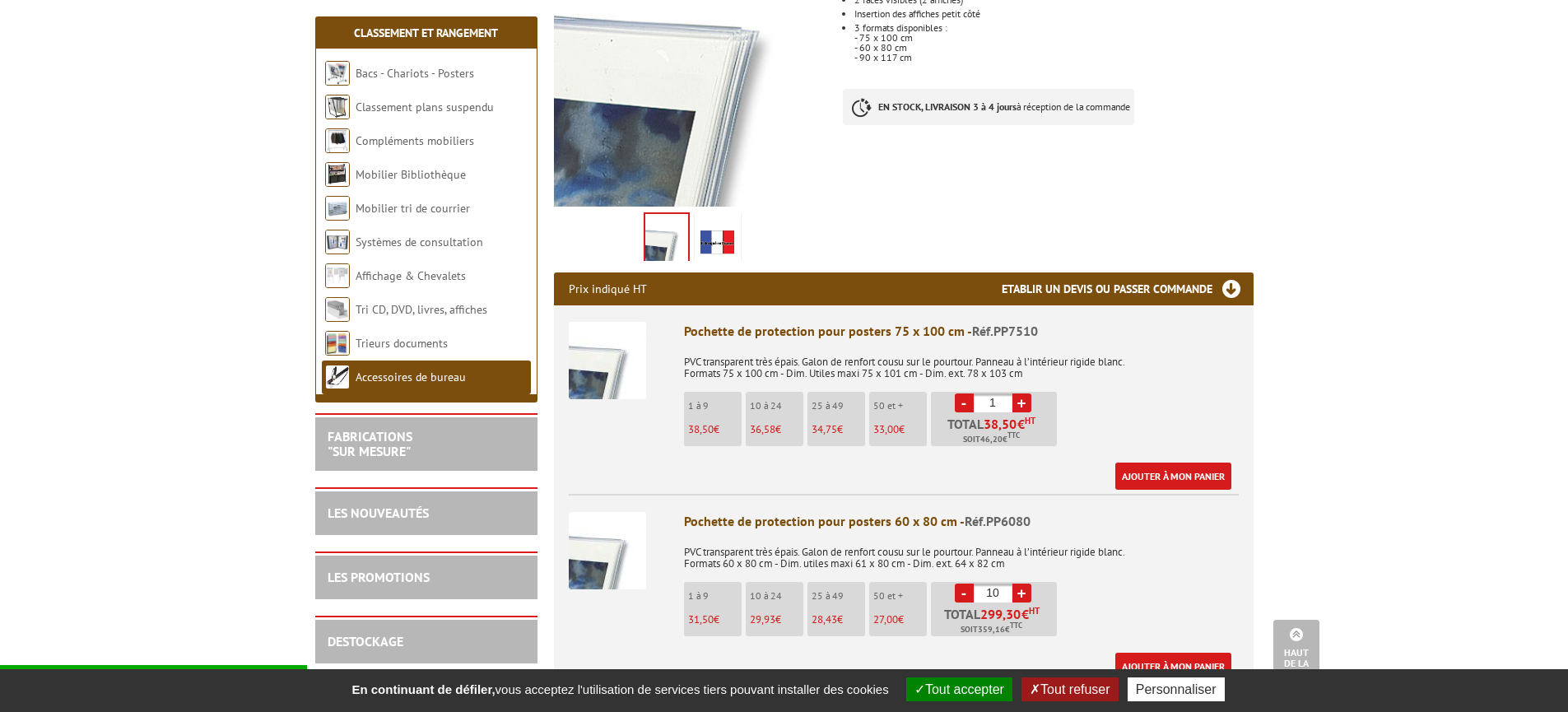
scroll to position [345, 0]
